Goal: Transaction & Acquisition: Book appointment/travel/reservation

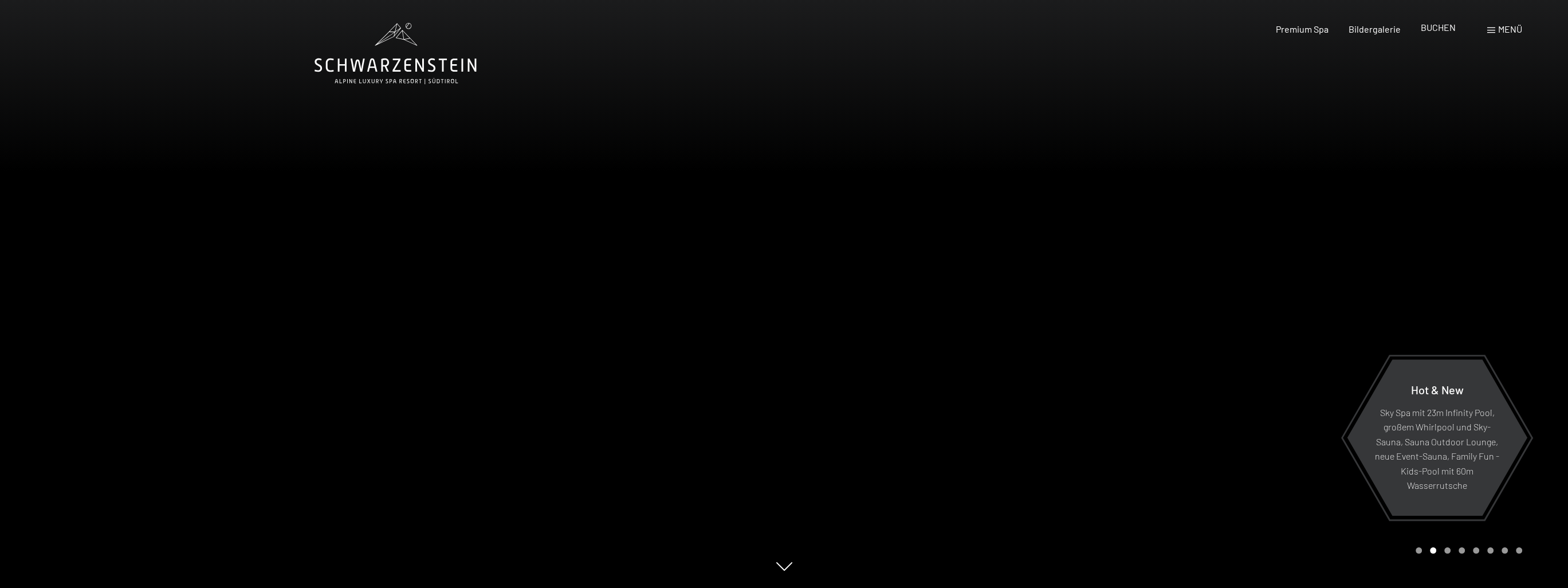
click at [1441, 26] on span "BUCHEN" at bounding box center [1438, 27] width 35 height 11
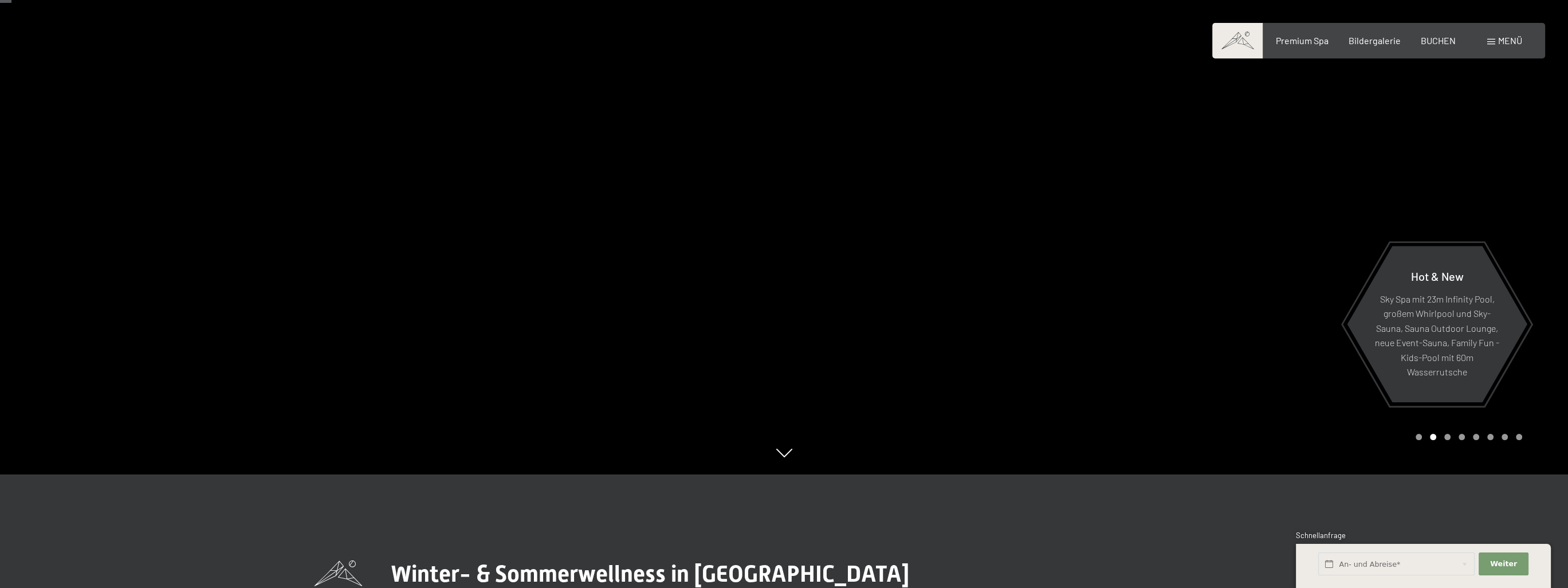
scroll to position [114, 0]
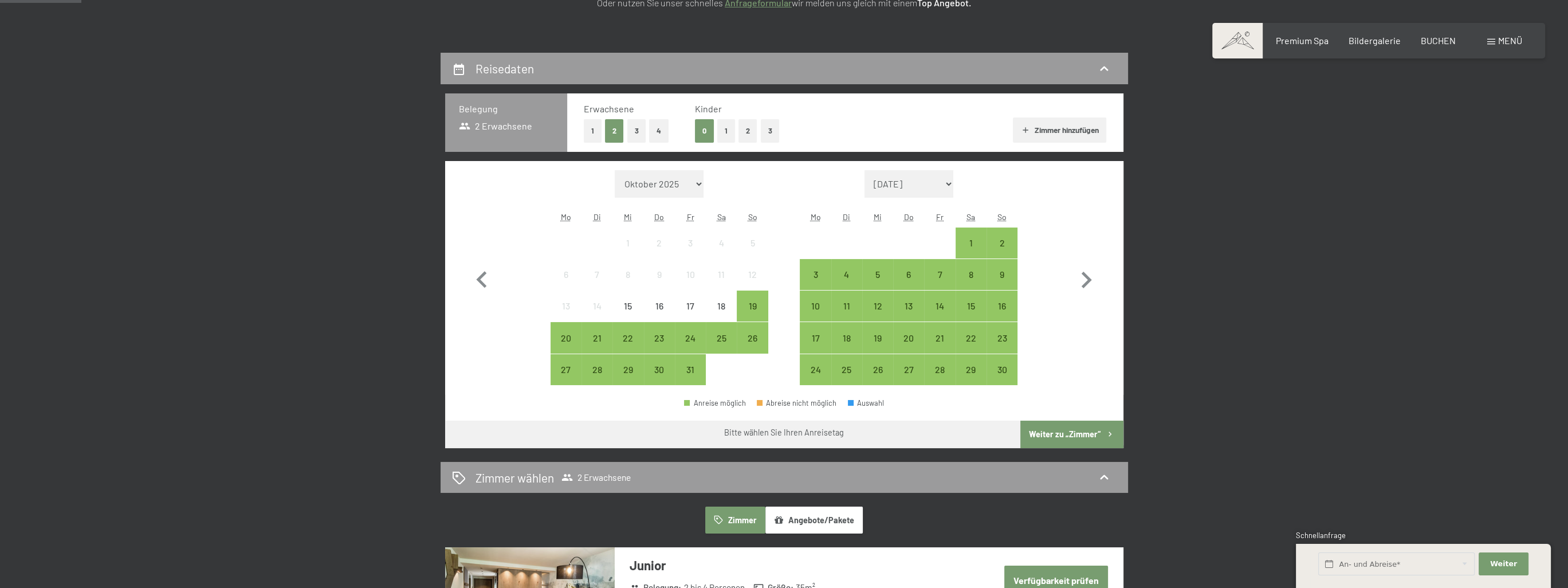
scroll to position [229, 0]
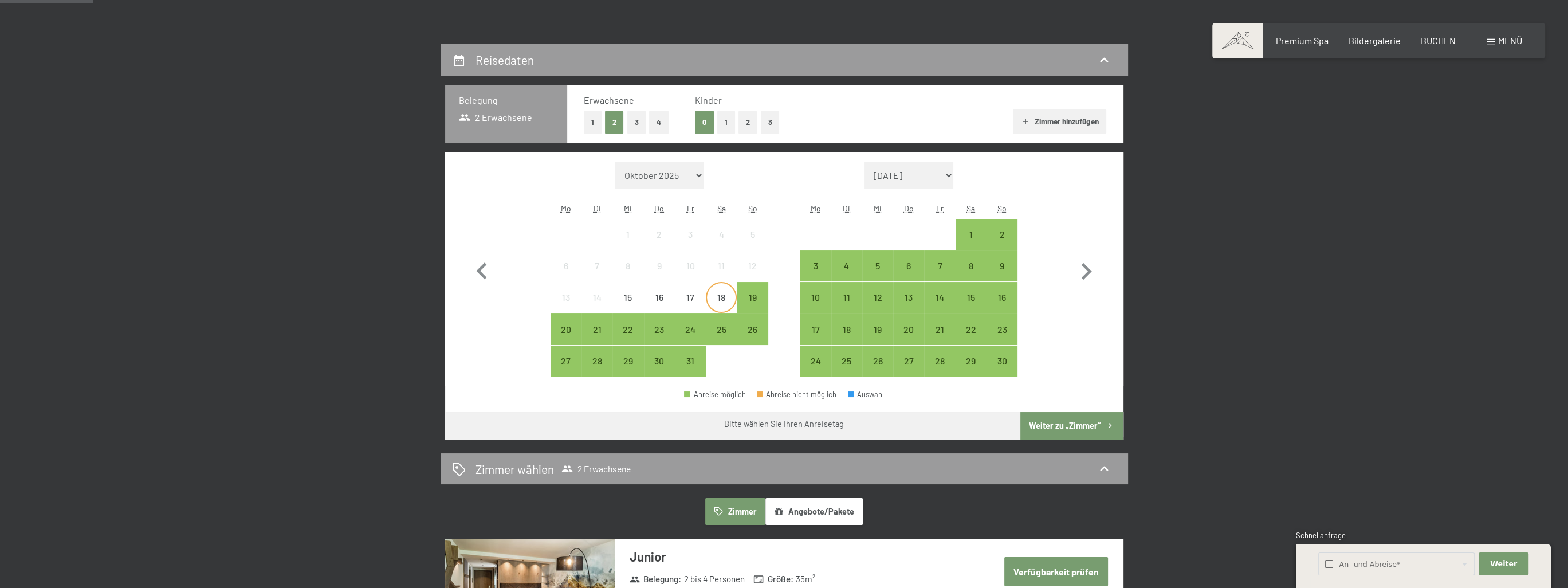
click at [719, 296] on div "18" at bounding box center [721, 307] width 29 height 29
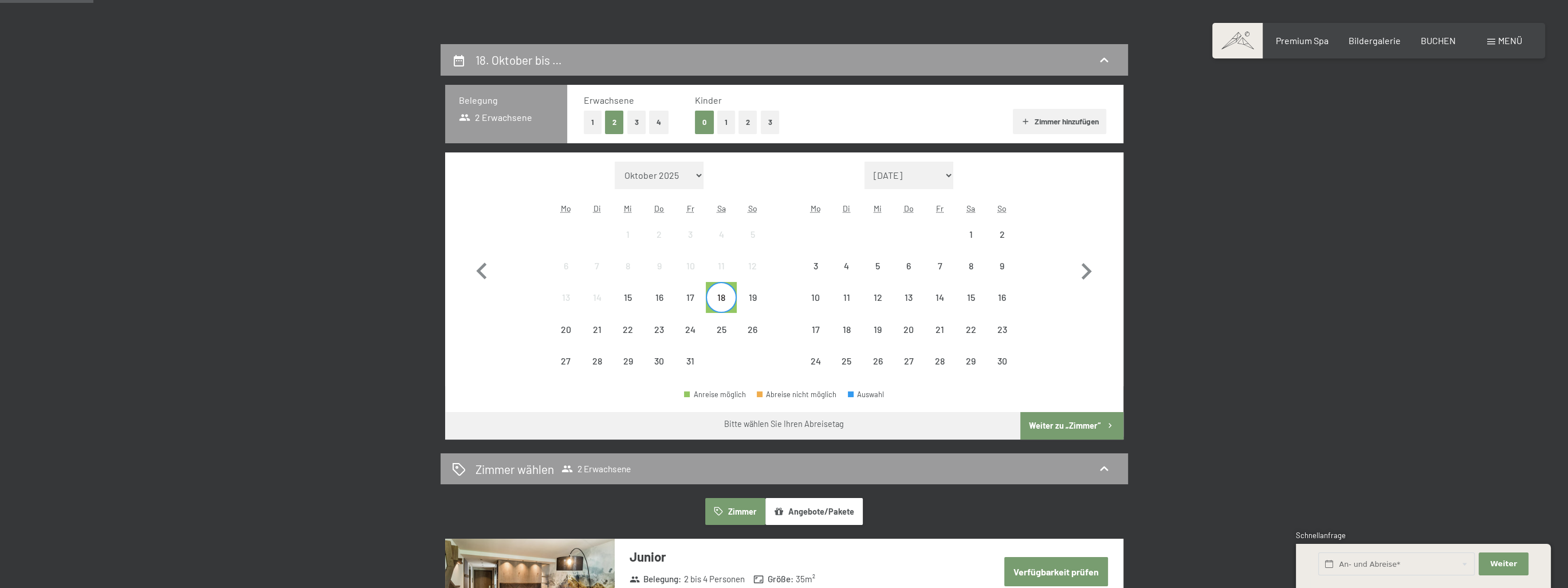
click at [726, 303] on div "18" at bounding box center [721, 307] width 29 height 29
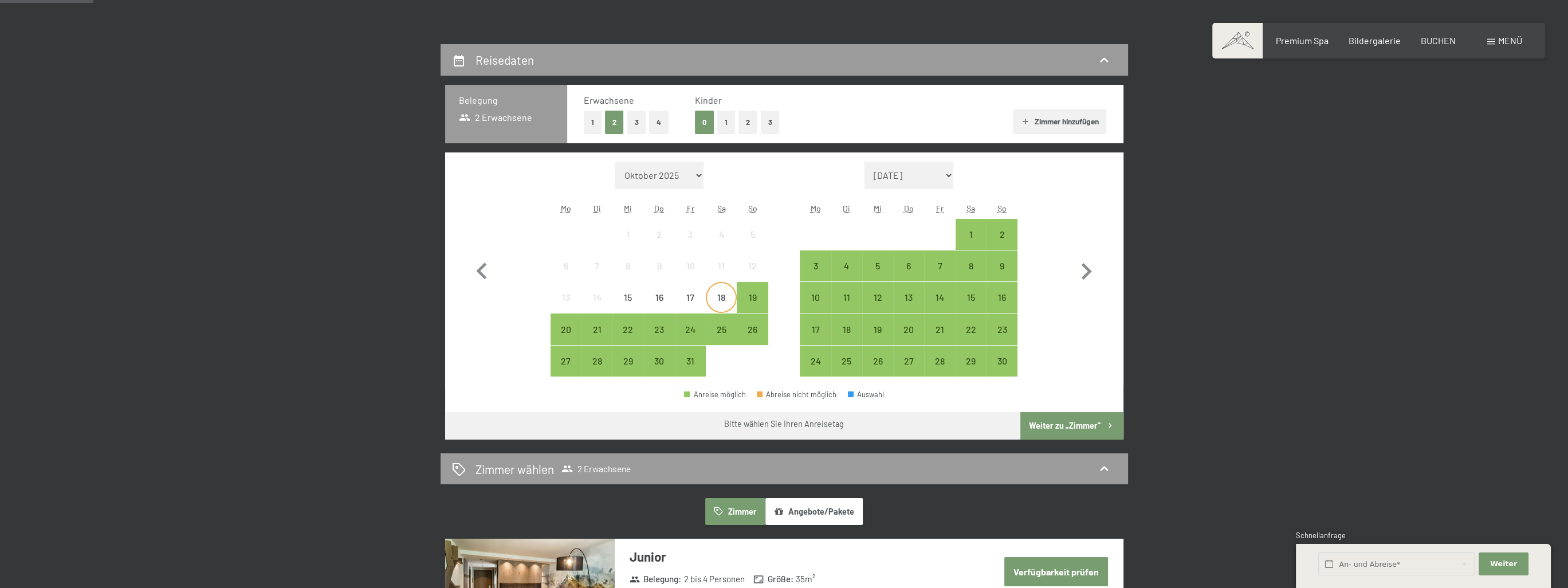
click at [726, 303] on div "18" at bounding box center [721, 307] width 29 height 29
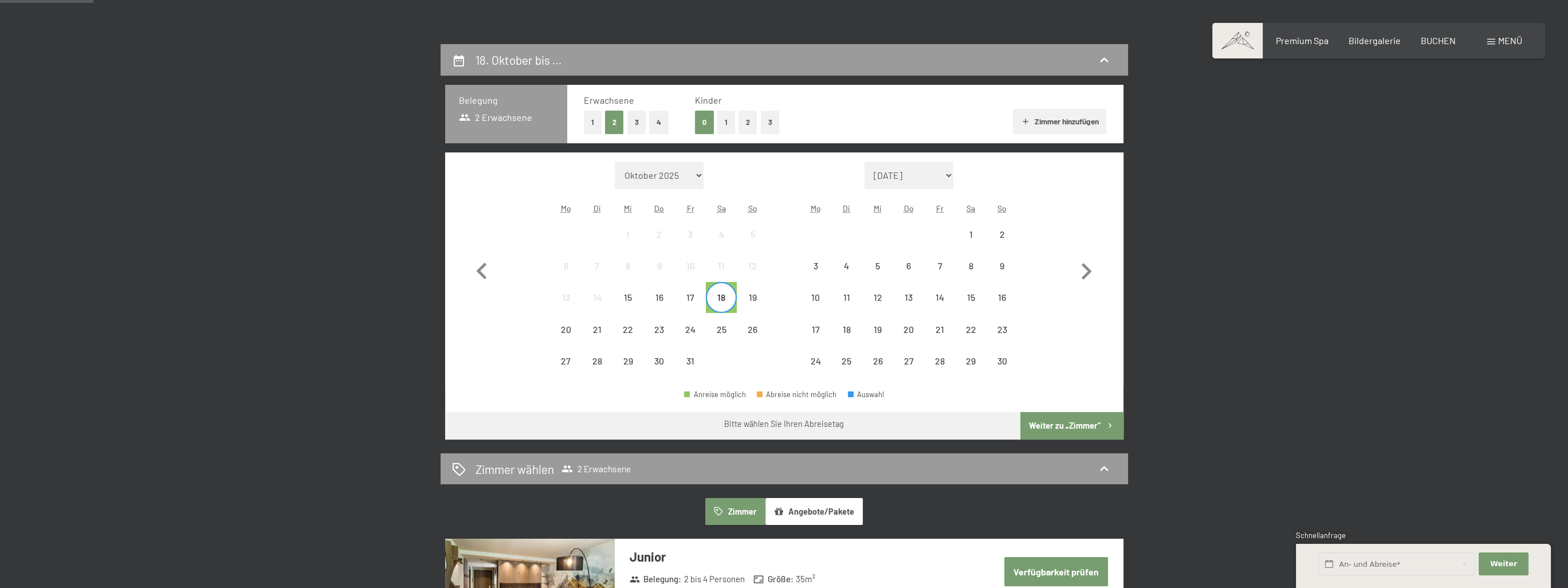
click at [726, 303] on div "18" at bounding box center [721, 307] width 29 height 29
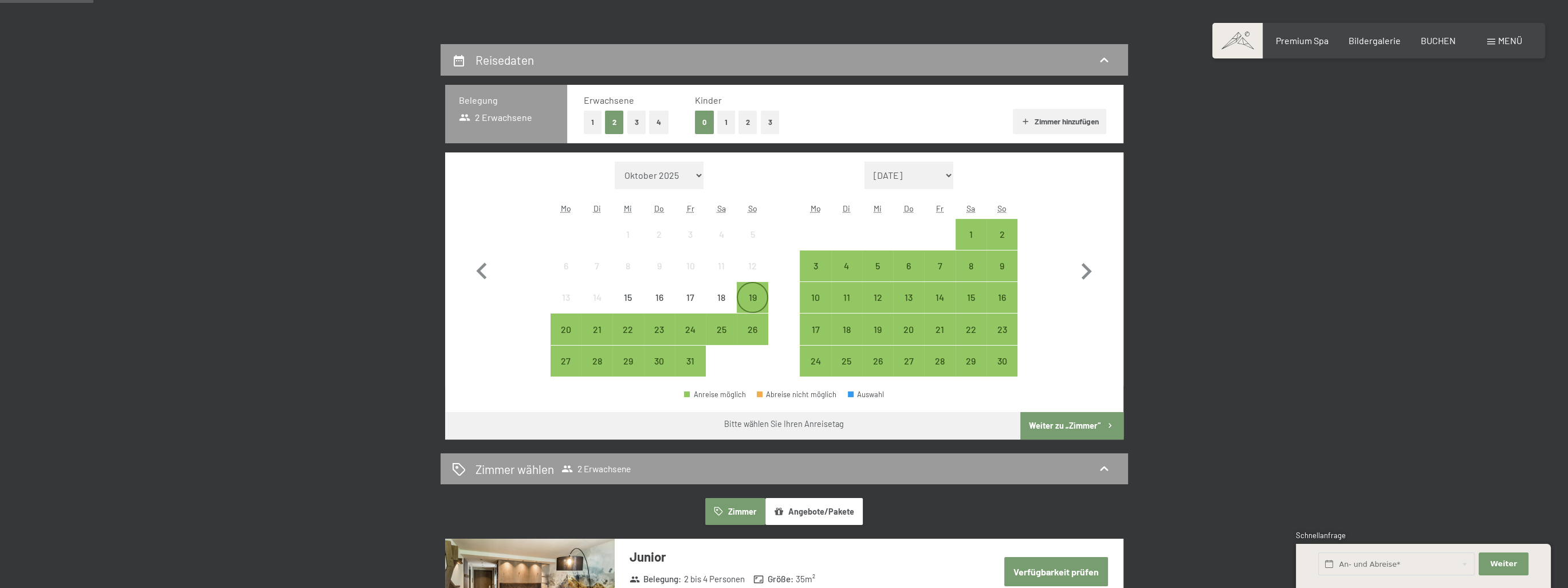
click at [747, 295] on div "19" at bounding box center [752, 307] width 29 height 29
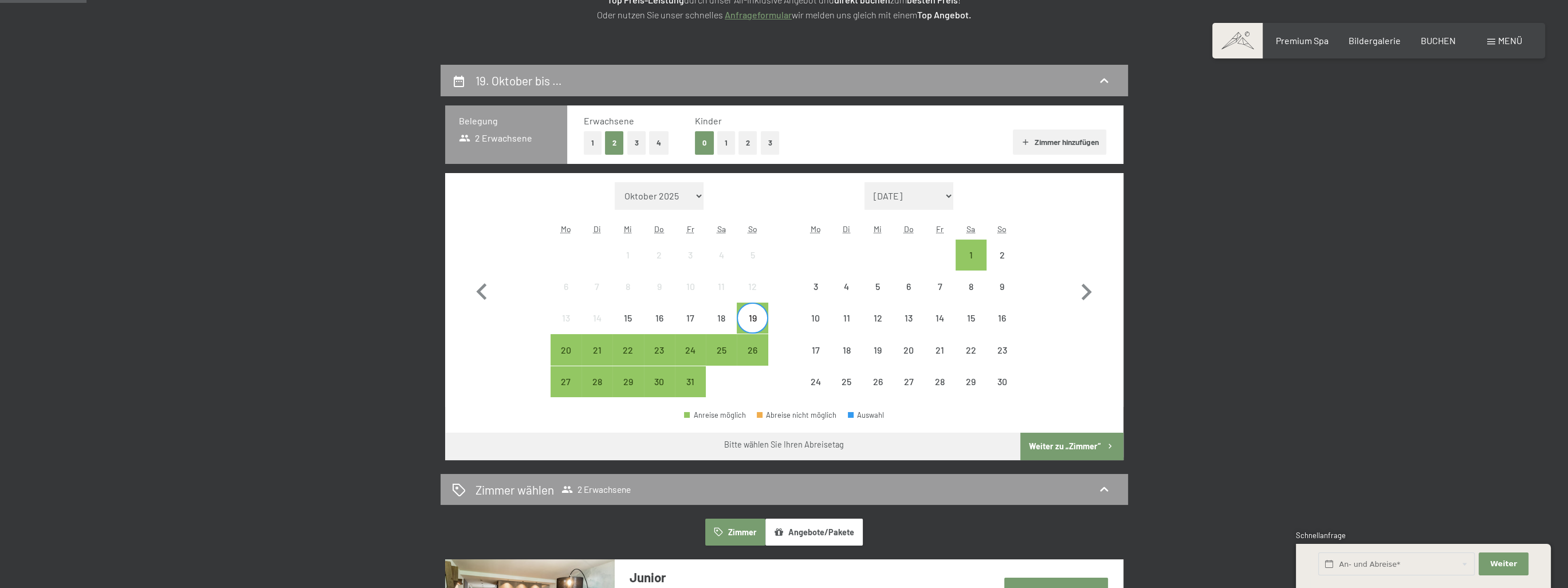
scroll to position [172, 0]
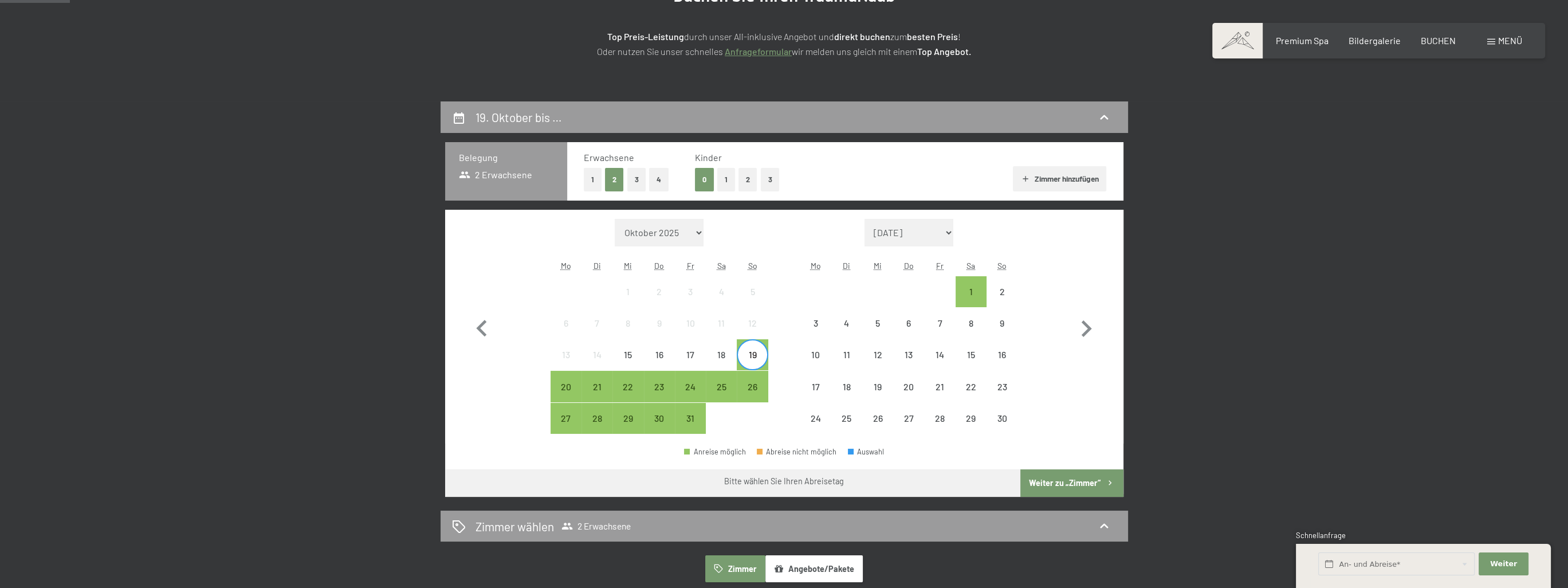
click at [752, 185] on button "2" at bounding box center [747, 180] width 19 height 24
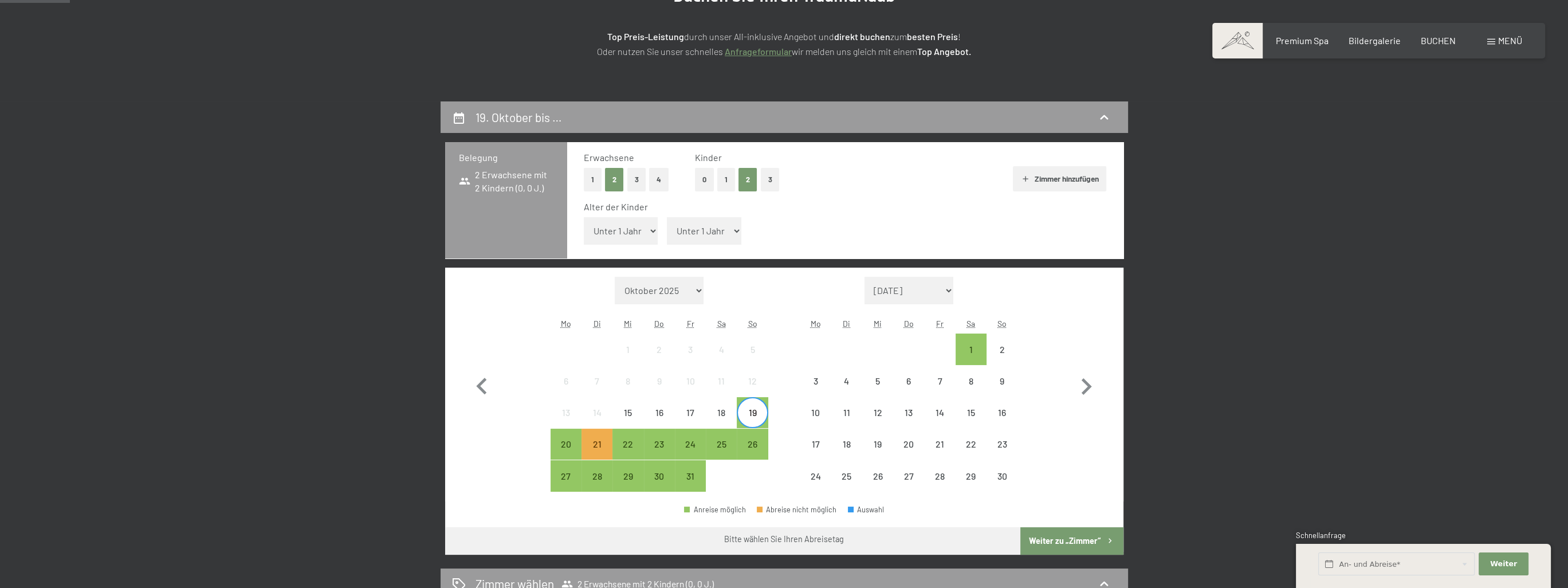
click at [653, 236] on select "Unter 1 Jahr 1 Jahr 2 Jahre 3 Jahre 4 Jahre 5 Jahre 6 Jahre 7 Jahre 8 Jahre 9 J…" at bounding box center [621, 231] width 74 height 27
select select "4"
click at [584, 217] on select "Unter 1 Jahr 1 Jahr 2 Jahre 3 Jahre 4 Jahre 5 Jahre 6 Jahre 7 Jahre 8 Jahre 9 J…" at bounding box center [621, 231] width 74 height 27
click at [730, 231] on select "Unter 1 Jahr 1 Jahr 2 Jahre 3 Jahre 4 Jahre 5 Jahre 6 Jahre 7 Jahre 8 Jahre 9 J…" at bounding box center [704, 231] width 74 height 27
select select "6"
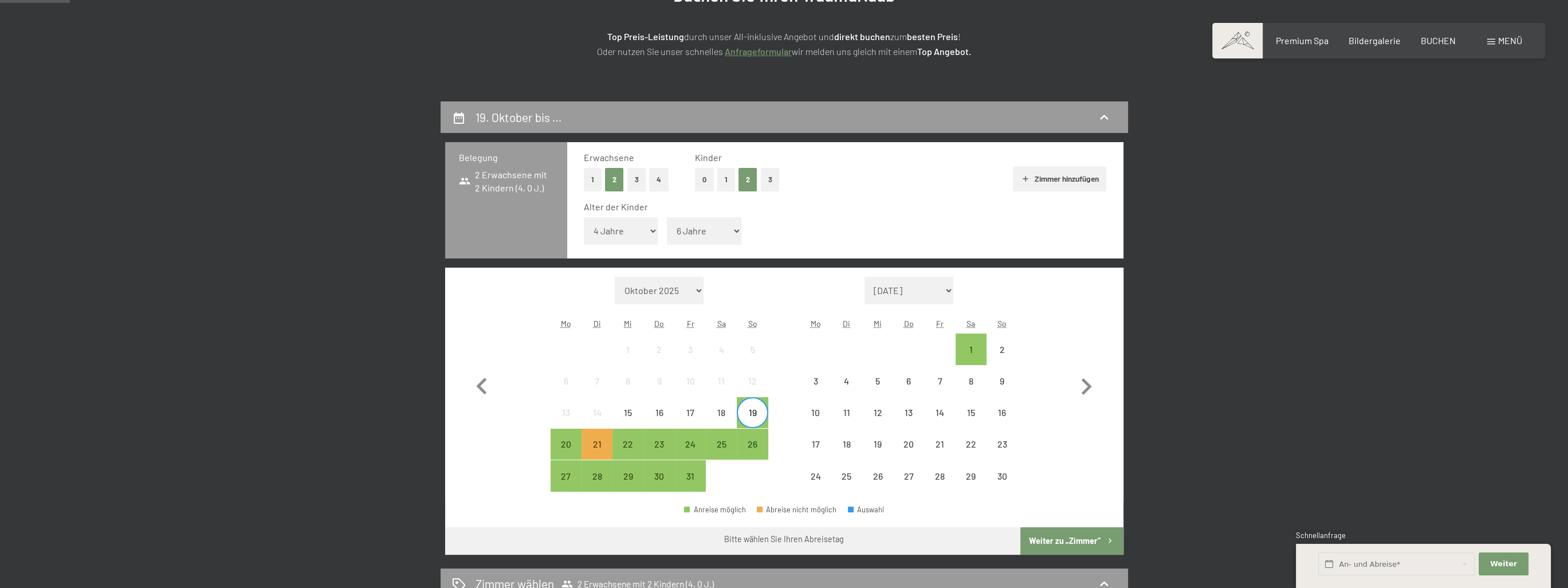
click at [667, 217] on select "Unter 1 Jahr 1 Jahr 2 Jahre 3 Jahre 4 Jahre 5 Jahre 6 Jahre 7 Jahre 8 Jahre 9 J…" at bounding box center [704, 231] width 74 height 27
